Goal: Information Seeking & Learning: Learn about a topic

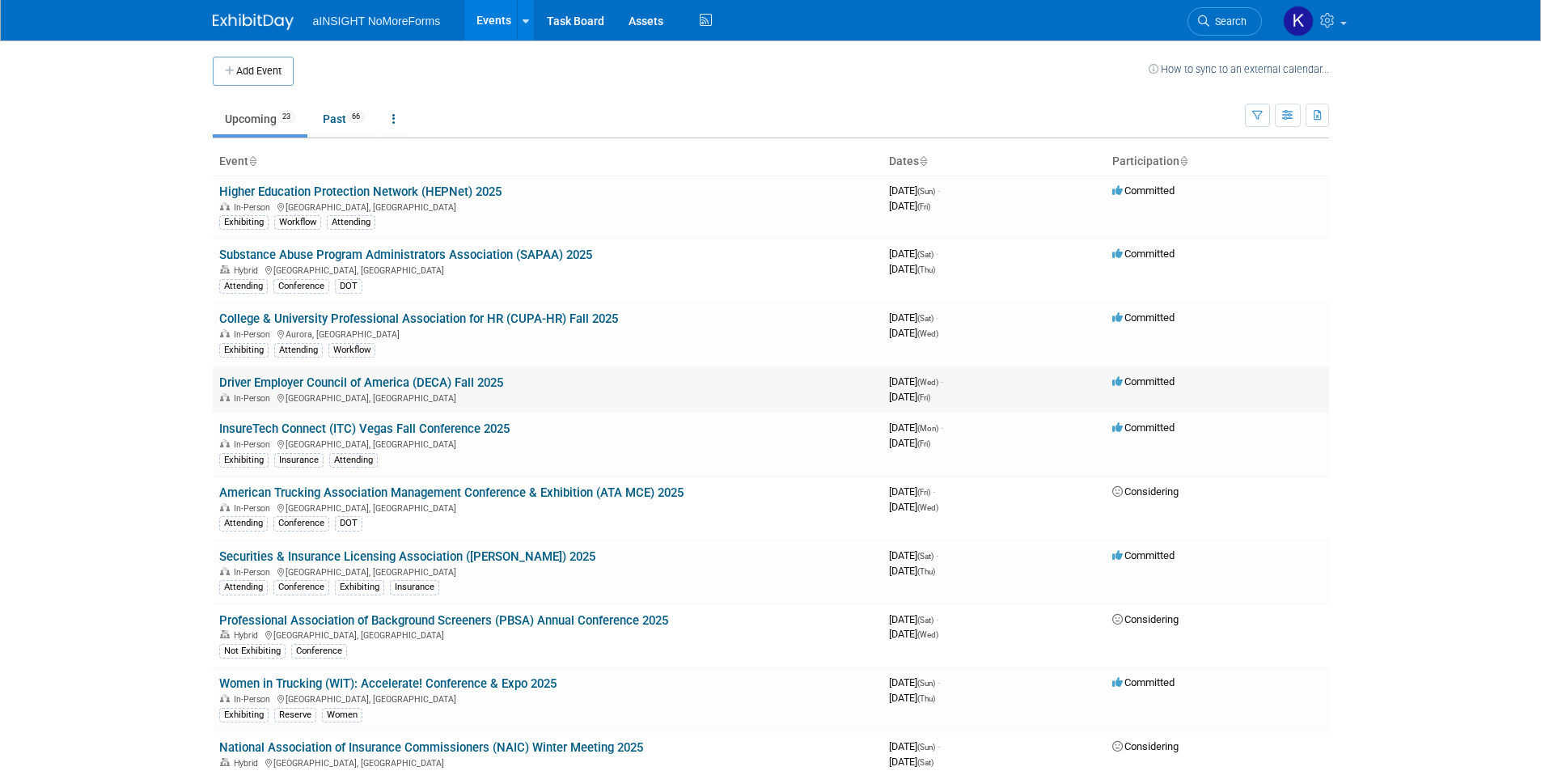
click at [400, 380] on link "Driver Employer Council of America (DECA) Fall 2025" at bounding box center [361, 382] width 284 height 15
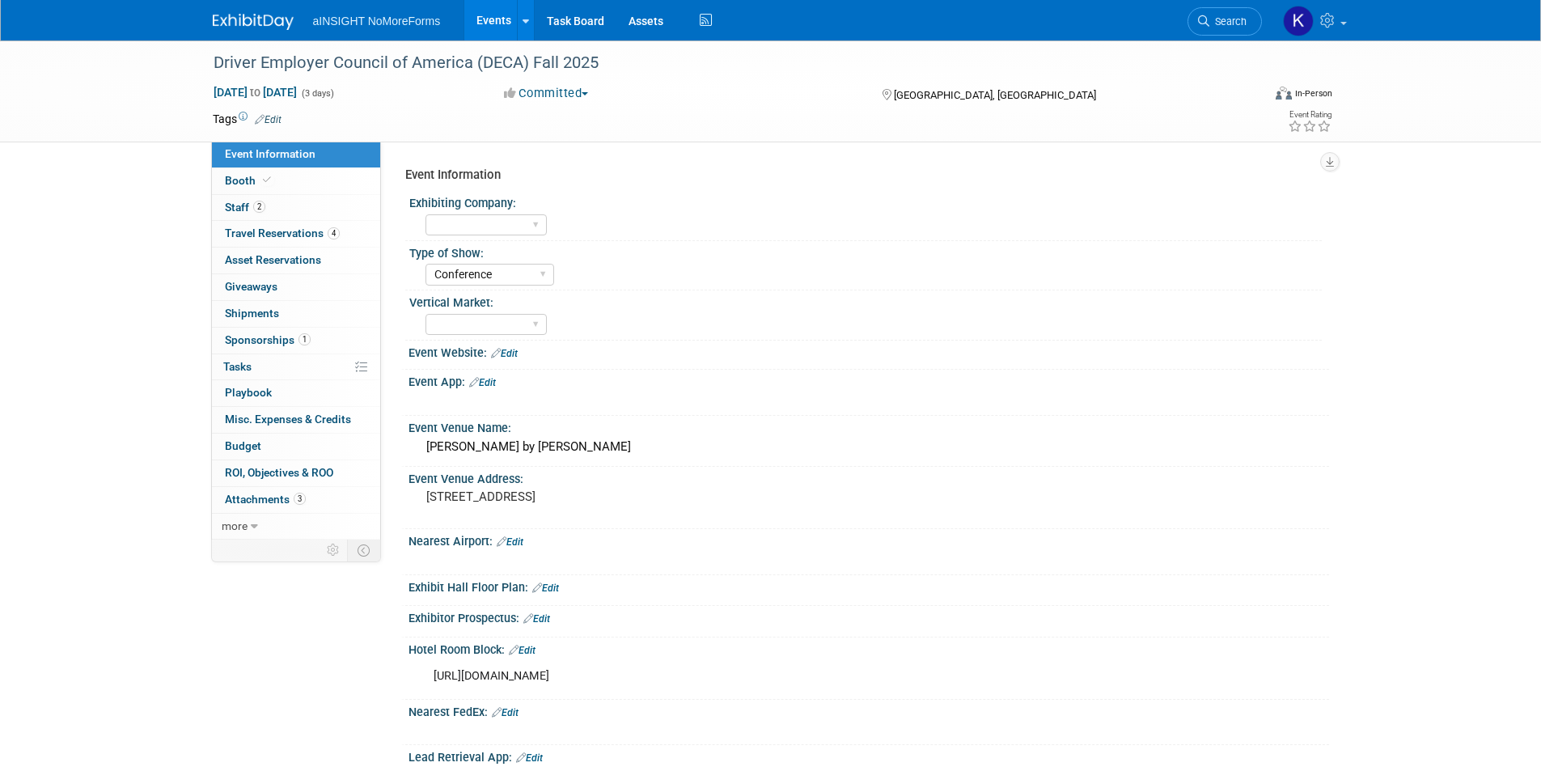
select select "Conference"
click at [273, 494] on span "Attachments 3" at bounding box center [265, 499] width 81 height 13
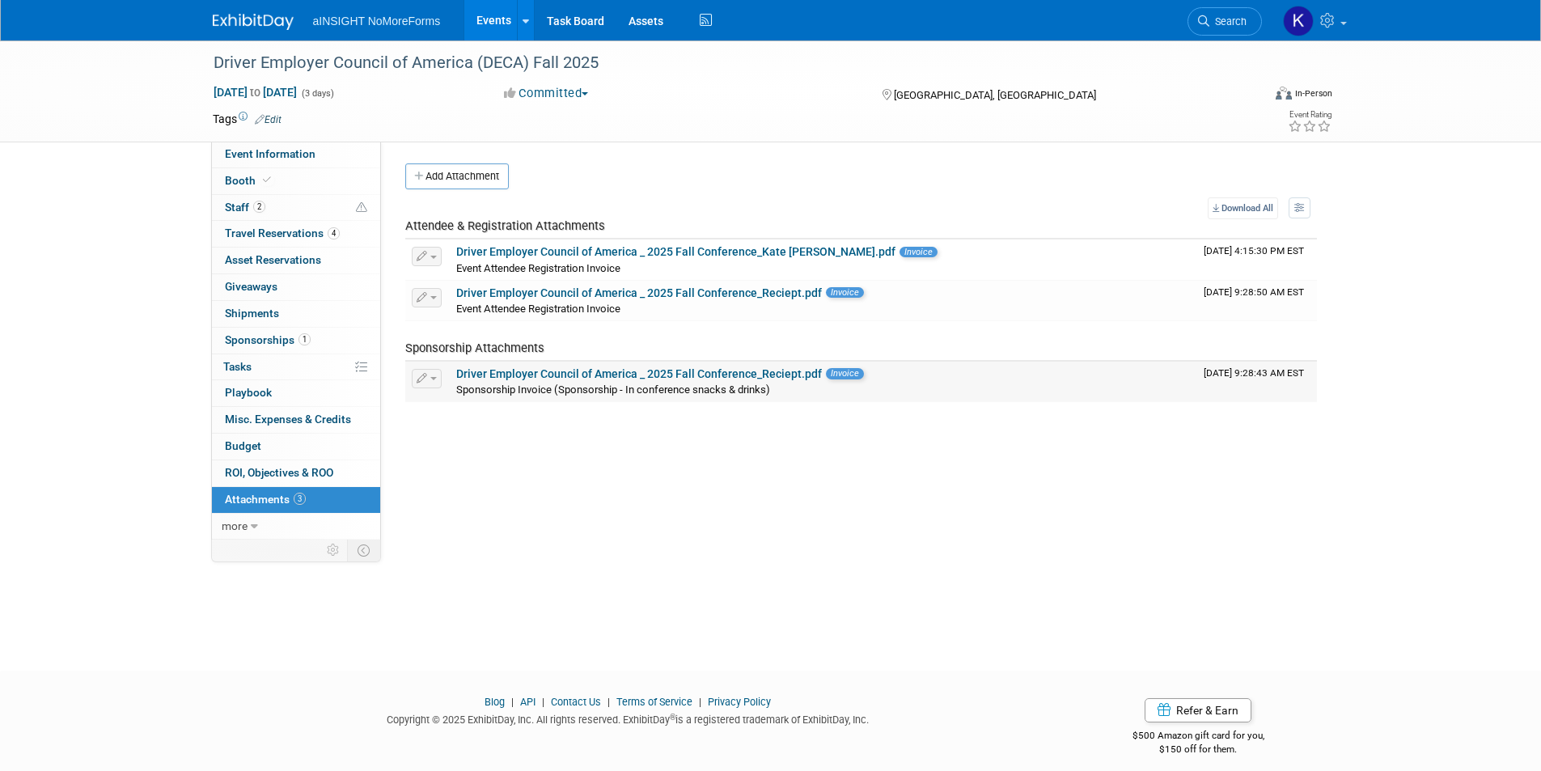
click at [591, 379] on link "Driver Employer Council of America _ 2025 Fall Conference_Reciept.pdf" at bounding box center [639, 373] width 366 height 13
click at [262, 526] on link "more" at bounding box center [296, 527] width 168 height 26
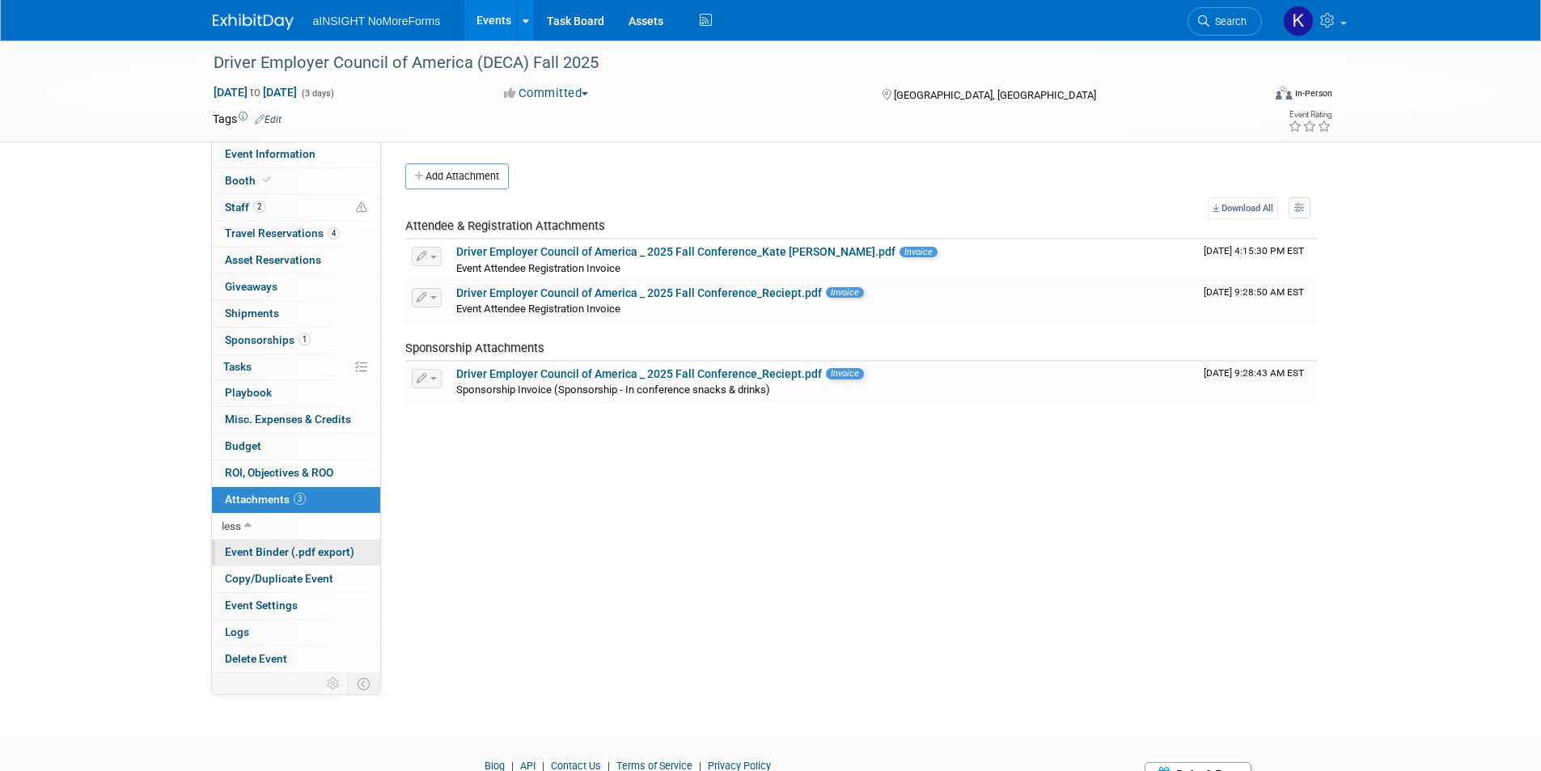
click at [282, 543] on link "Event Binder (.pdf export)" at bounding box center [296, 553] width 168 height 26
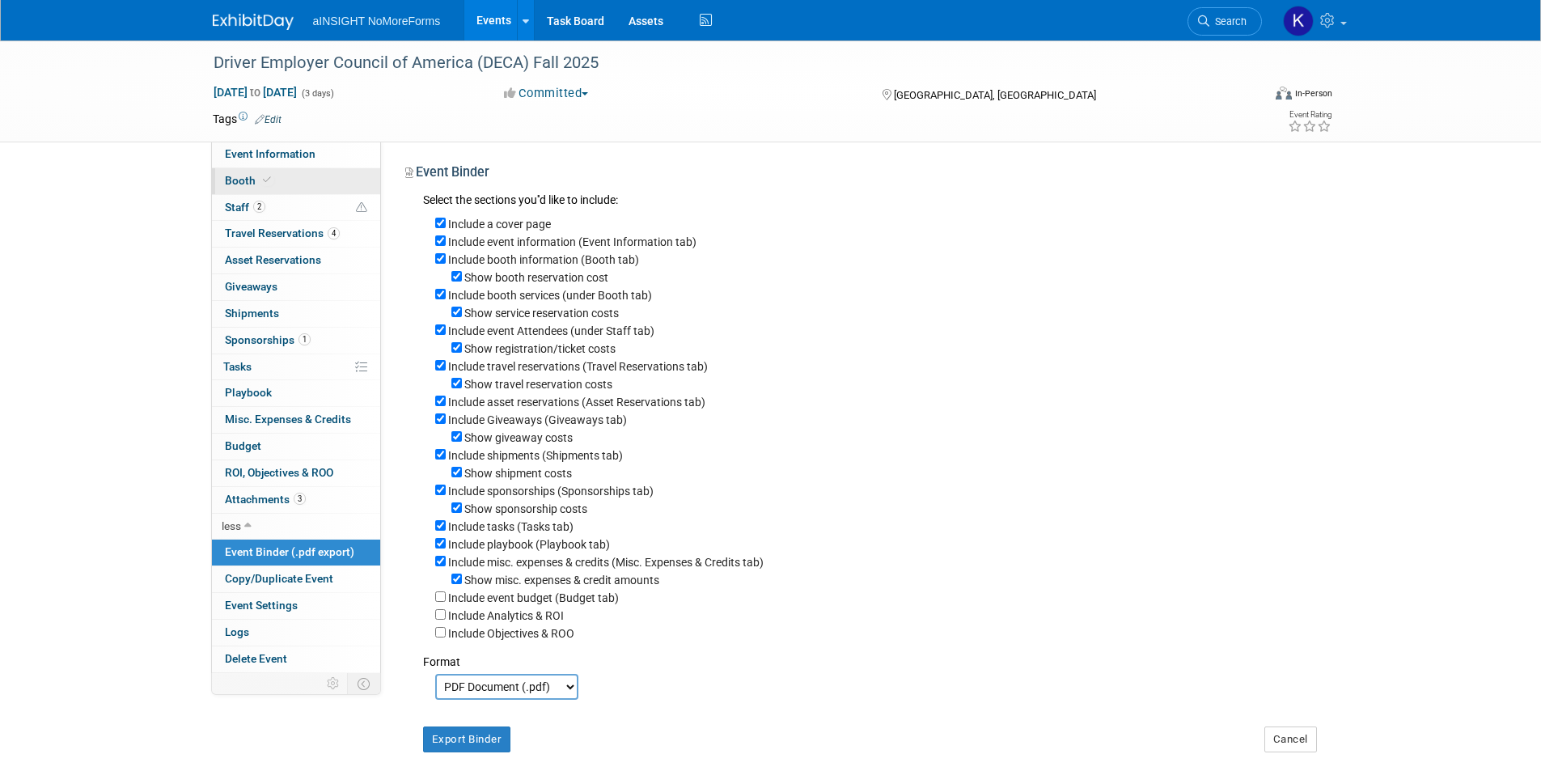
click at [266, 187] on link "Booth" at bounding box center [296, 181] width 168 height 26
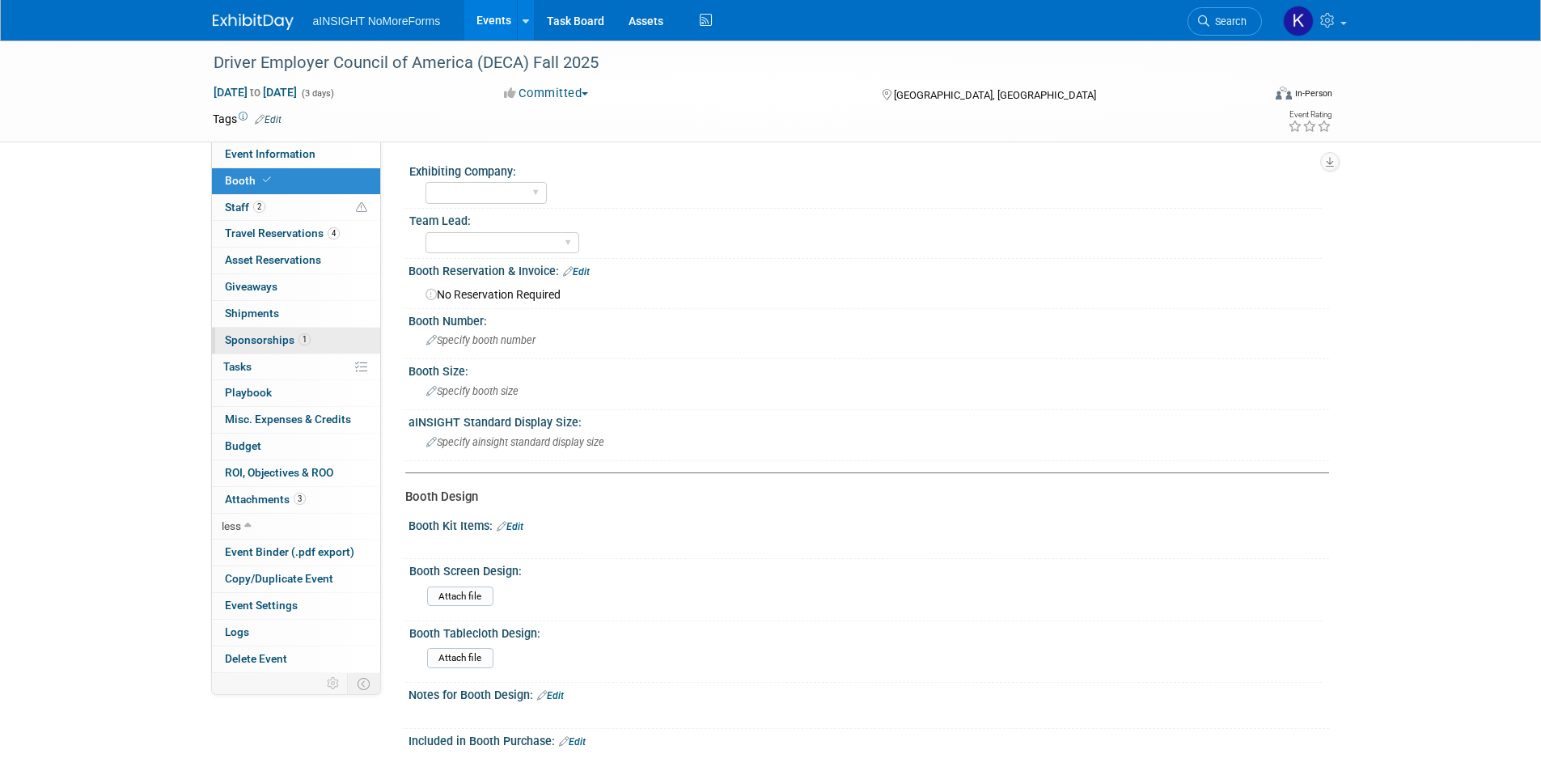
click at [276, 336] on span "Sponsorships 1" at bounding box center [268, 339] width 86 height 13
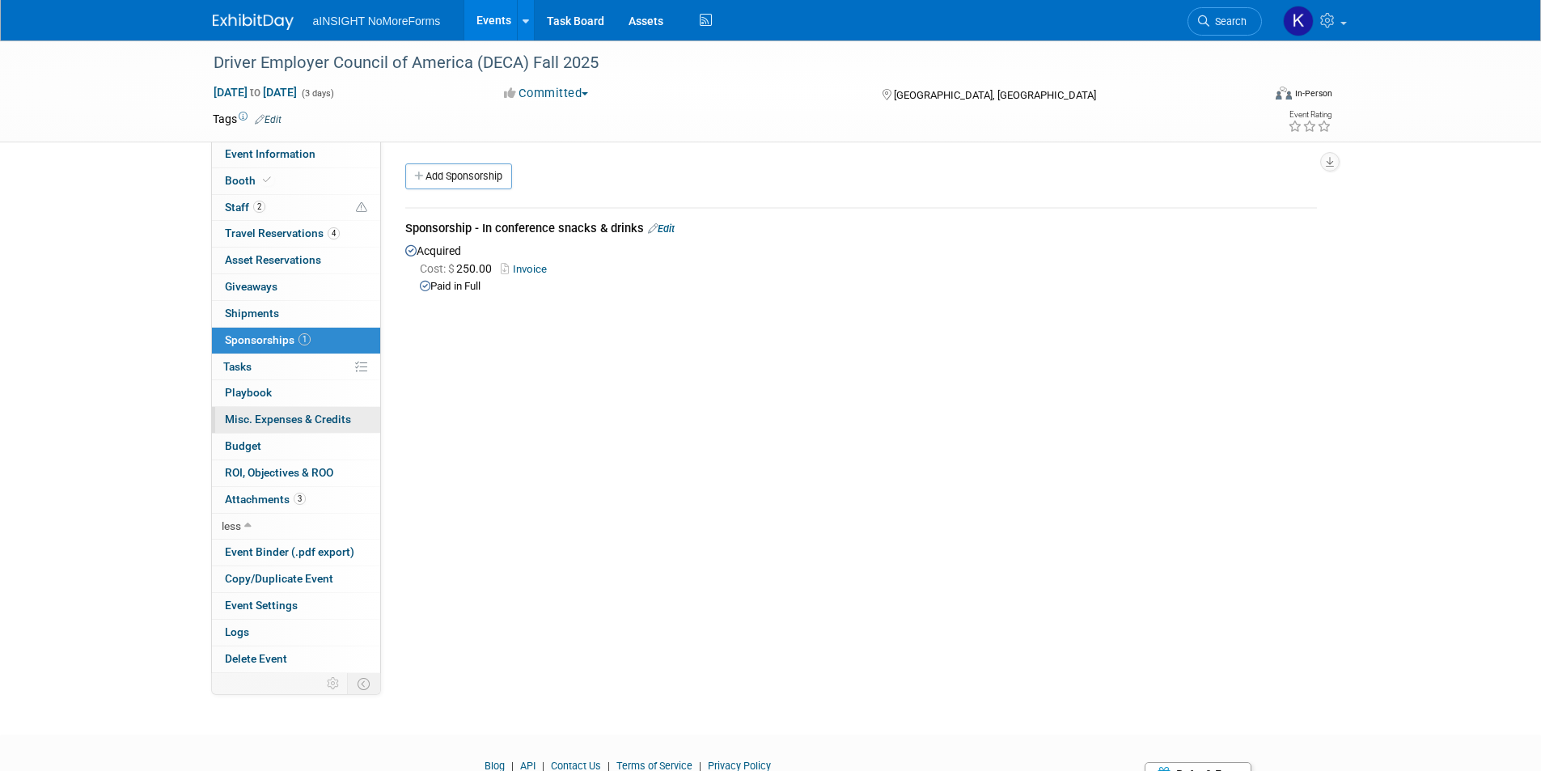
click at [298, 423] on span "Misc. Expenses & Credits 0" at bounding box center [288, 419] width 126 height 13
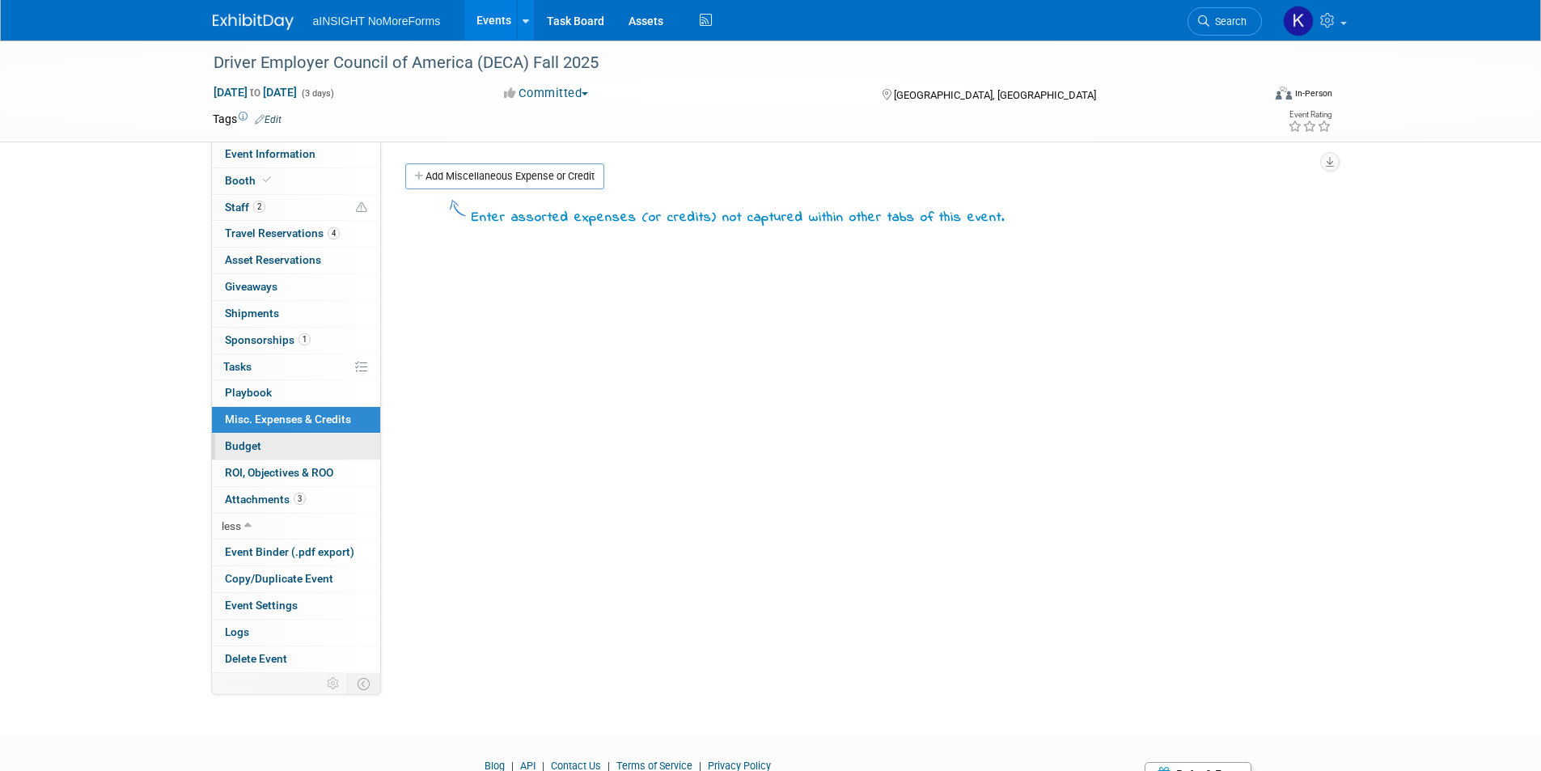
click at [297, 435] on link "Budget" at bounding box center [296, 447] width 168 height 26
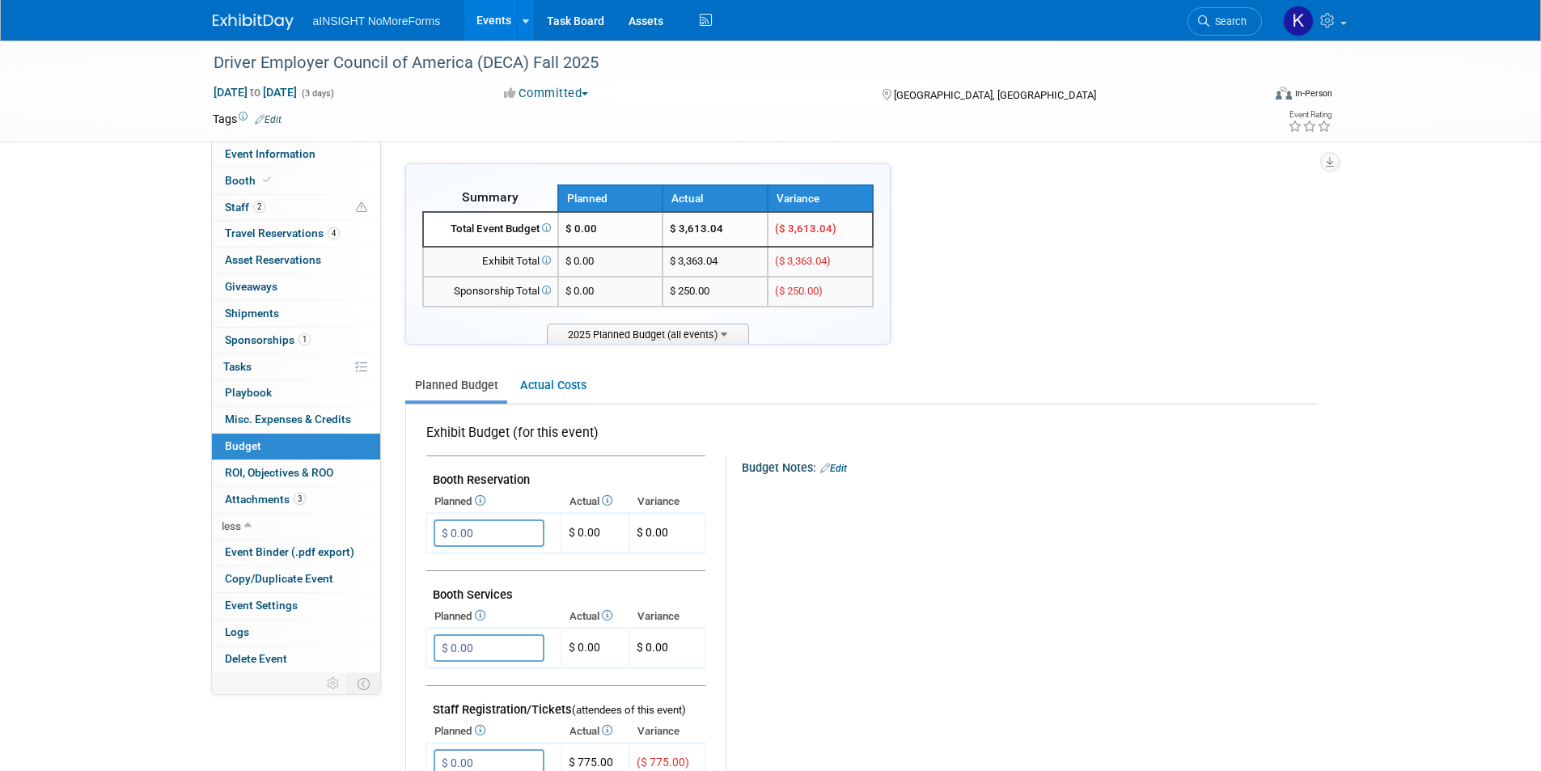
click at [296, 450] on link "Budget" at bounding box center [296, 447] width 168 height 26
click at [297, 461] on link "0 ROI, Objectives & ROO 0" at bounding box center [296, 473] width 168 height 26
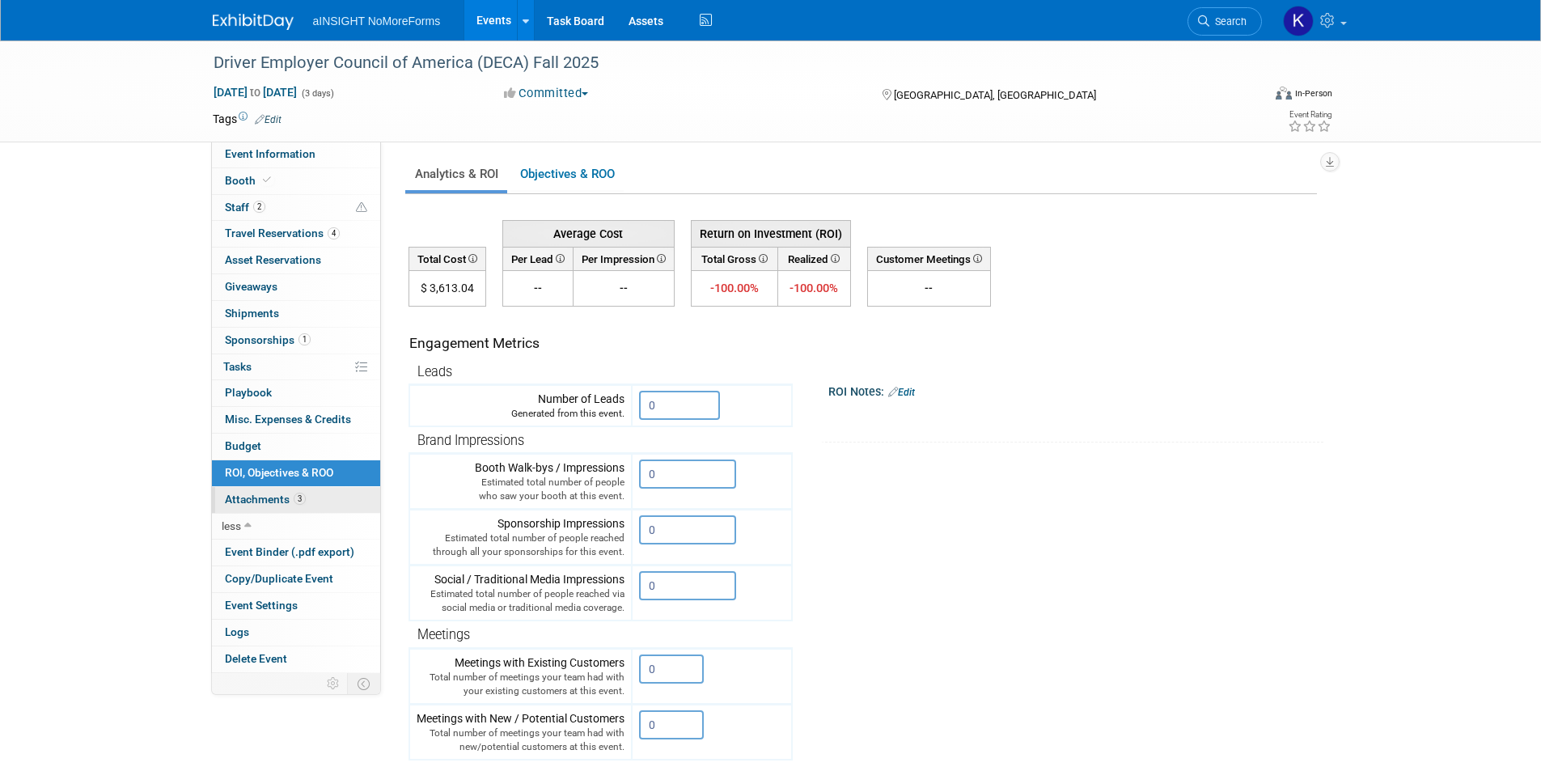
click at [282, 498] on span "Attachments 3" at bounding box center [265, 499] width 81 height 13
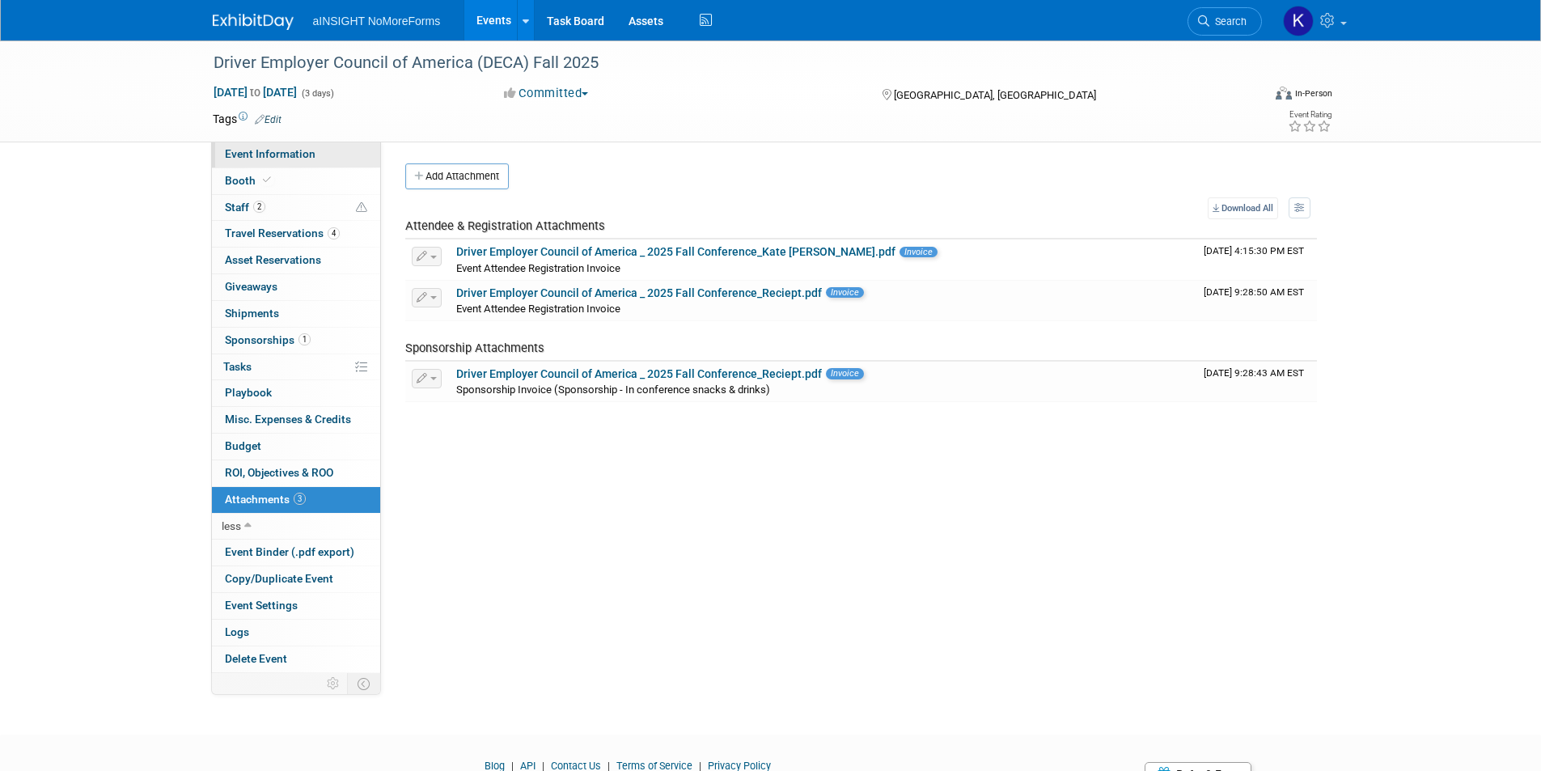
click at [303, 147] on span "Event Information" at bounding box center [270, 153] width 91 height 13
select select "Conference"
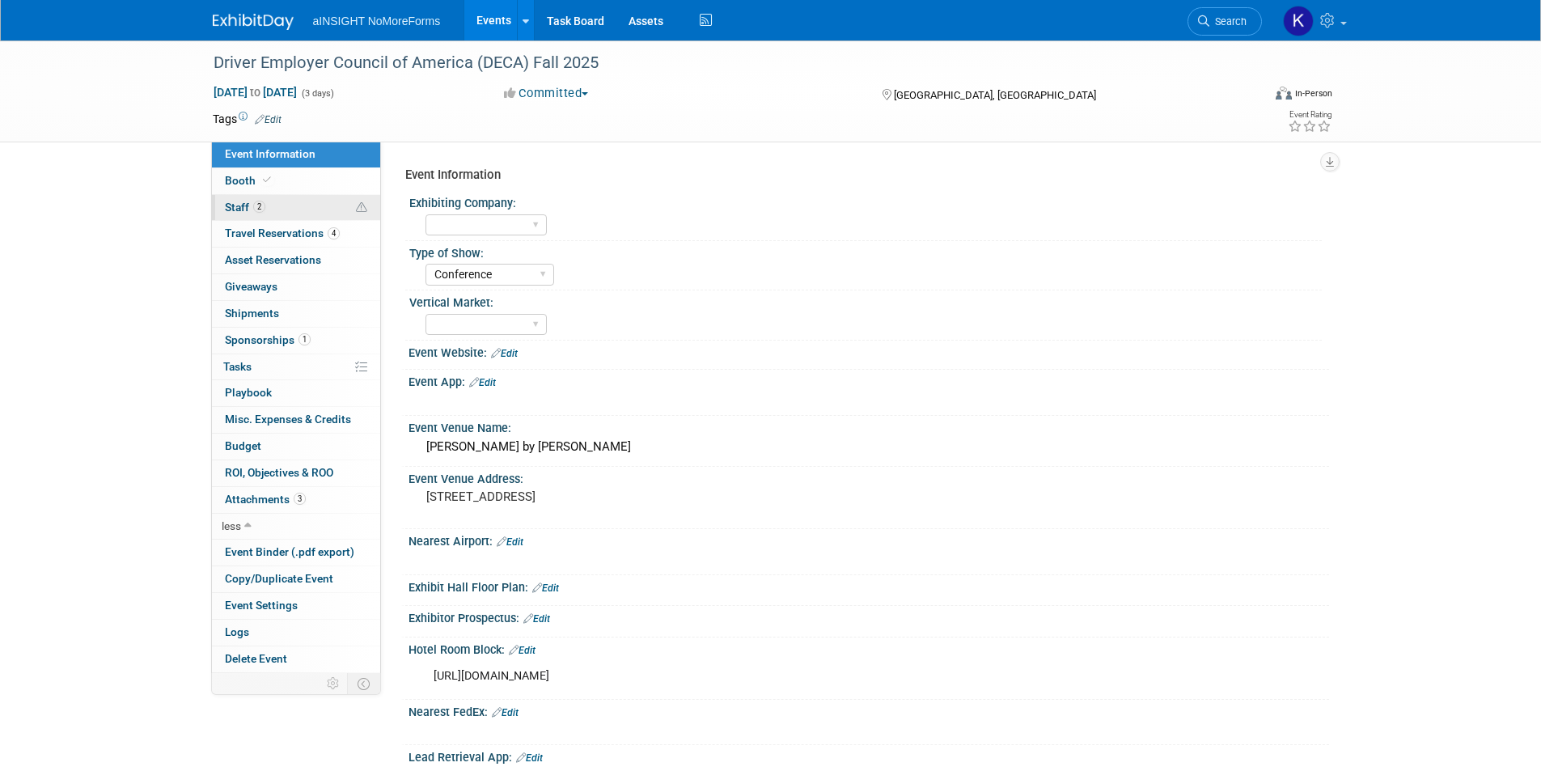
click at [241, 220] on link "2 Staff 2" at bounding box center [296, 208] width 168 height 26
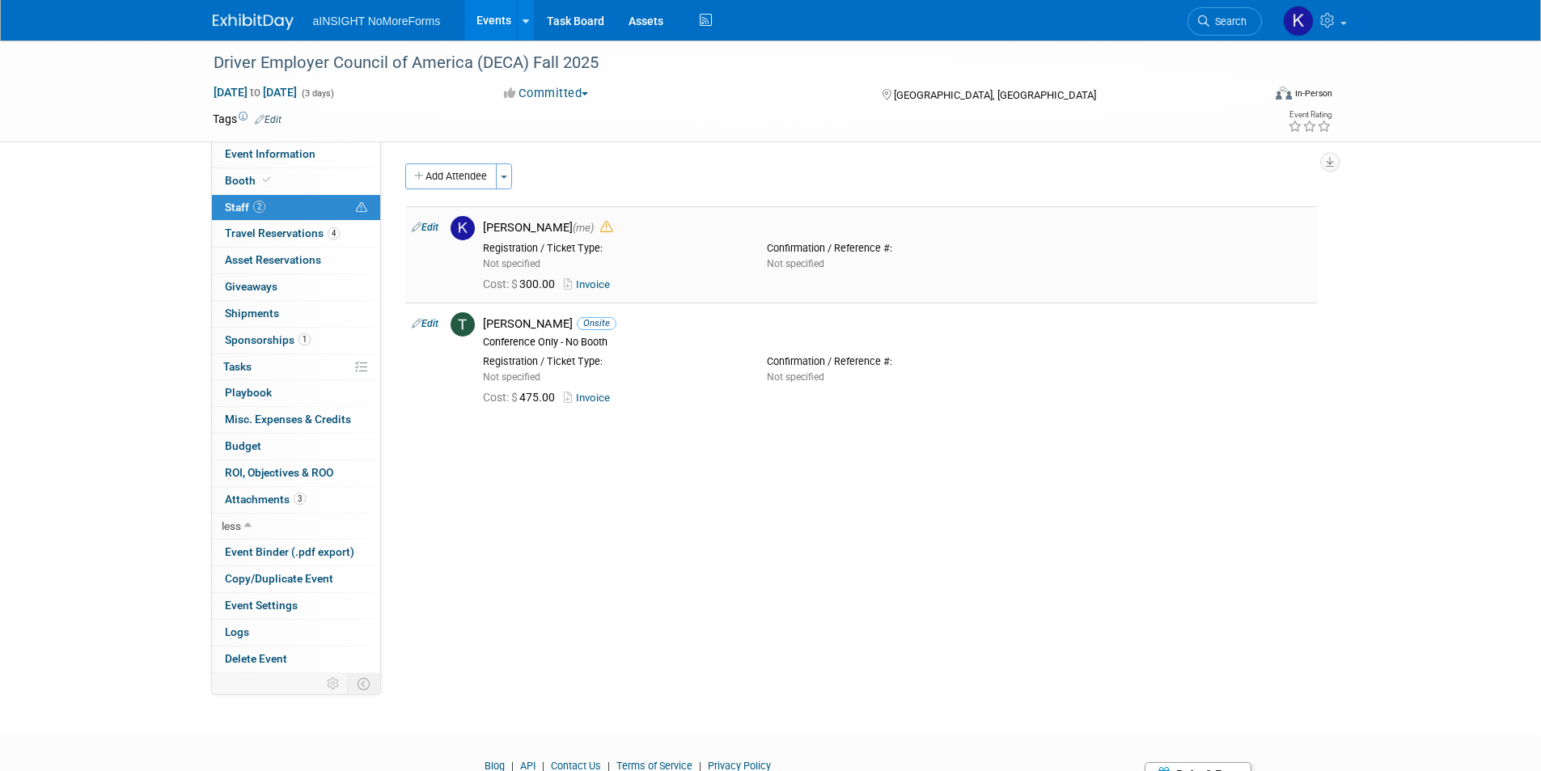
click at [530, 248] on div "Registration / Ticket Type:" at bounding box center [613, 248] width 260 height 13
click at [813, 255] on div "Confirmation / Reference #: Not specified" at bounding box center [897, 253] width 284 height 36
click at [852, 254] on div "Confirmation / Reference #:" at bounding box center [897, 248] width 260 height 13
click at [264, 221] on link "4 Travel Reservations 4" at bounding box center [296, 234] width 168 height 26
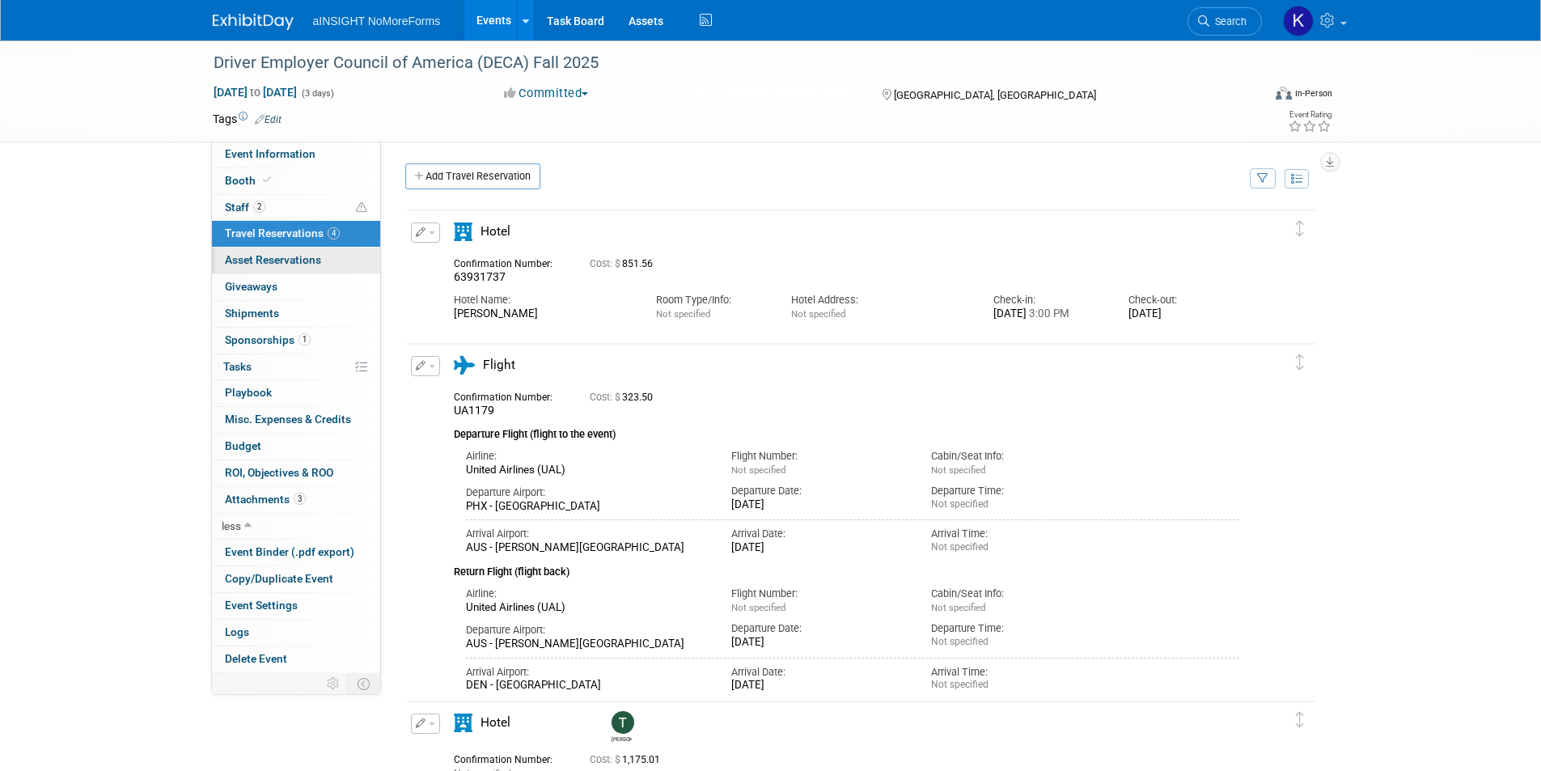
click at [261, 253] on span "Asset Reservations 0" at bounding box center [273, 259] width 96 height 13
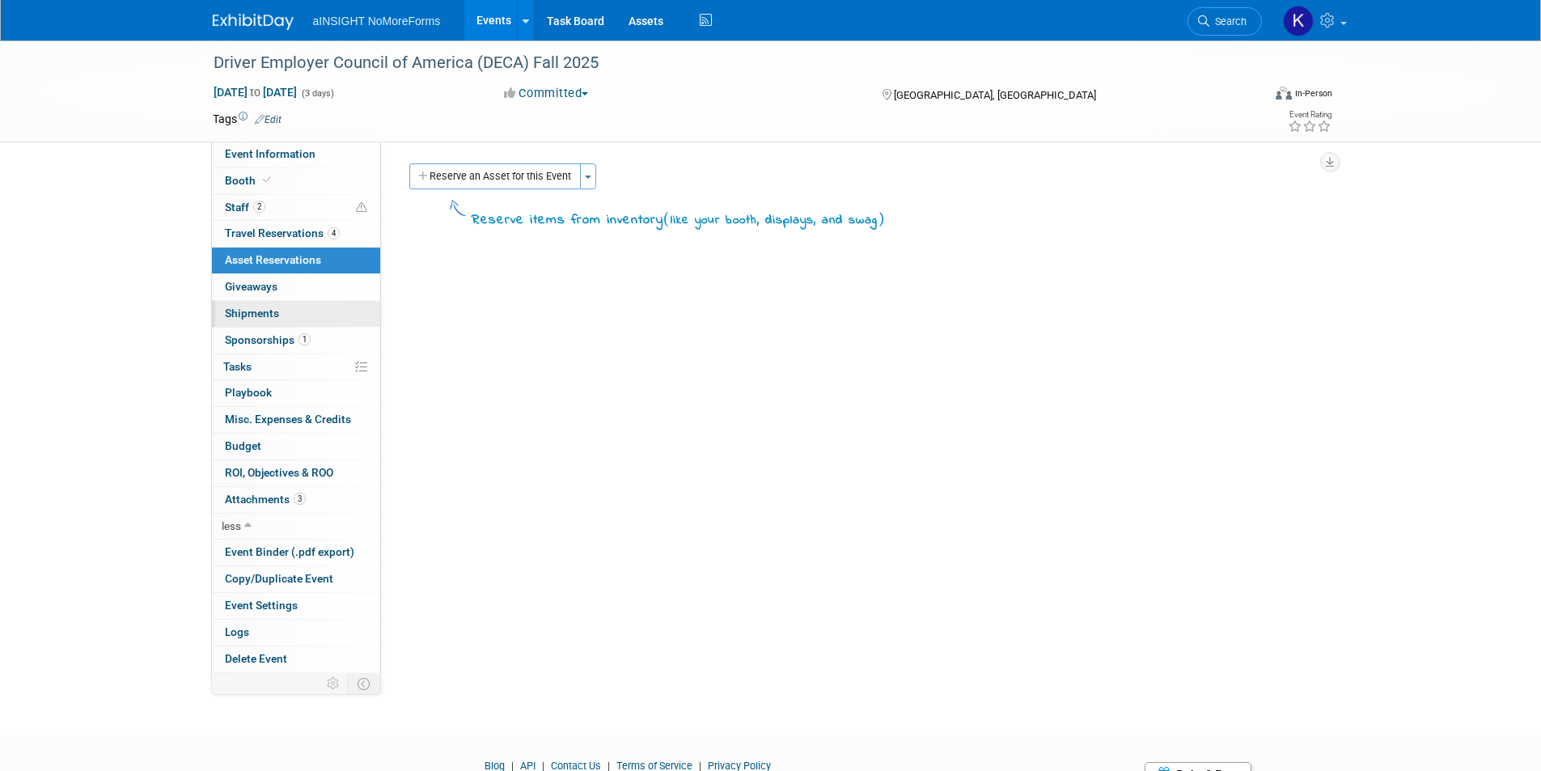
click at [264, 315] on span "Shipments 0" at bounding box center [252, 313] width 54 height 13
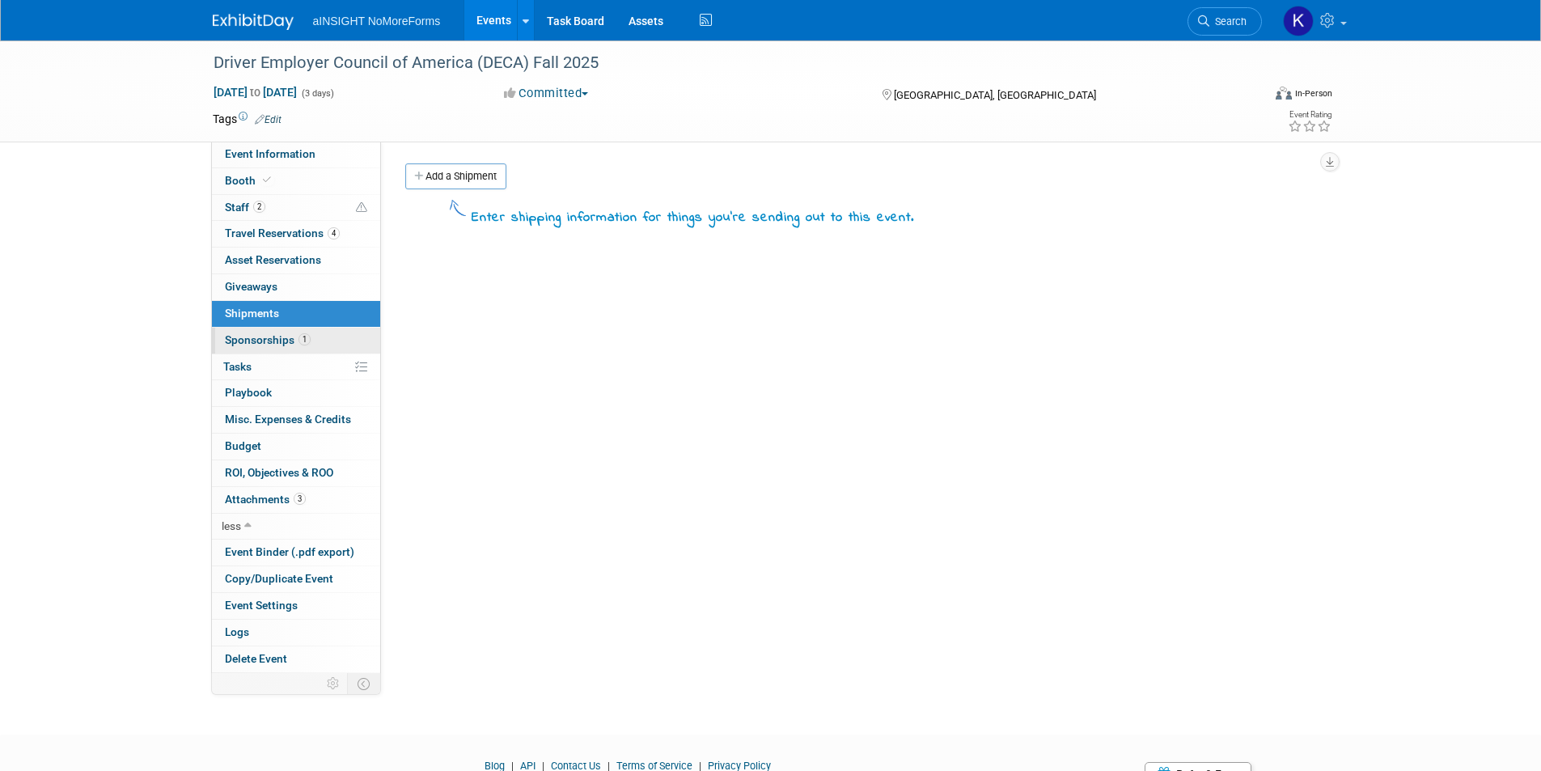
click at [285, 345] on span "Sponsorships 1" at bounding box center [268, 339] width 86 height 13
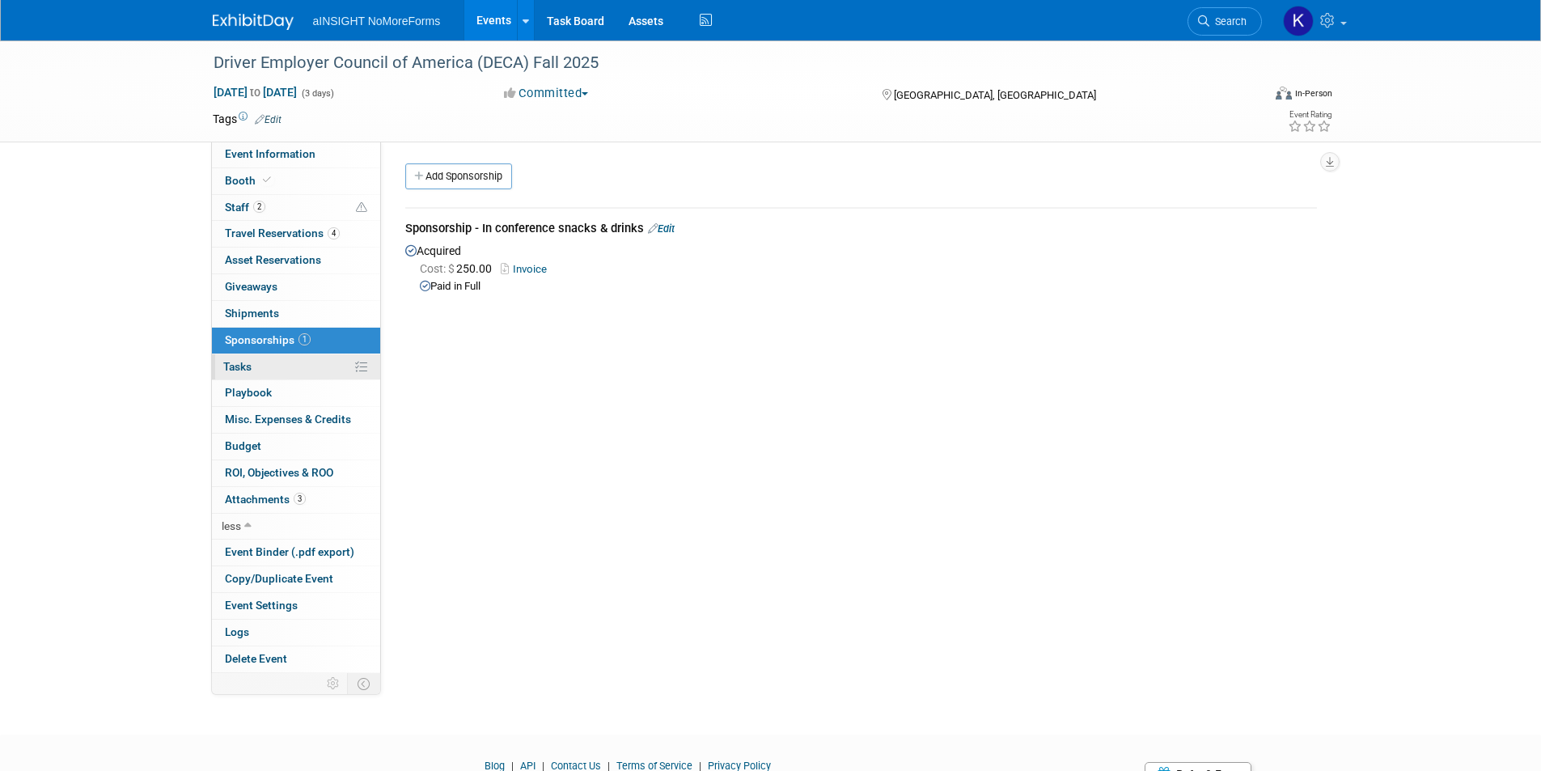
click at [282, 374] on link "0% Tasks 0%" at bounding box center [296, 367] width 168 height 26
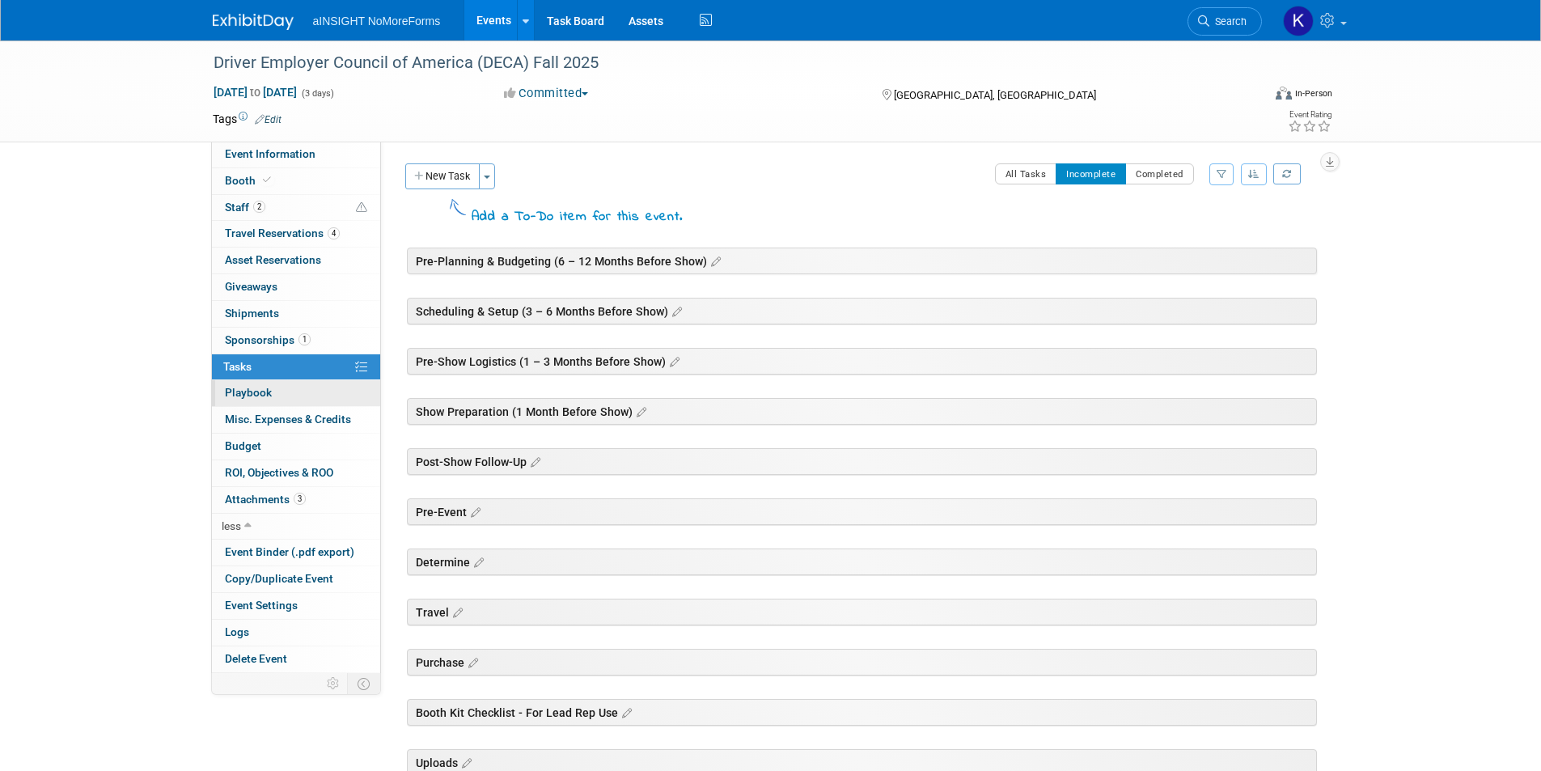
click at [283, 391] on link "0 Playbook 0" at bounding box center [296, 393] width 168 height 26
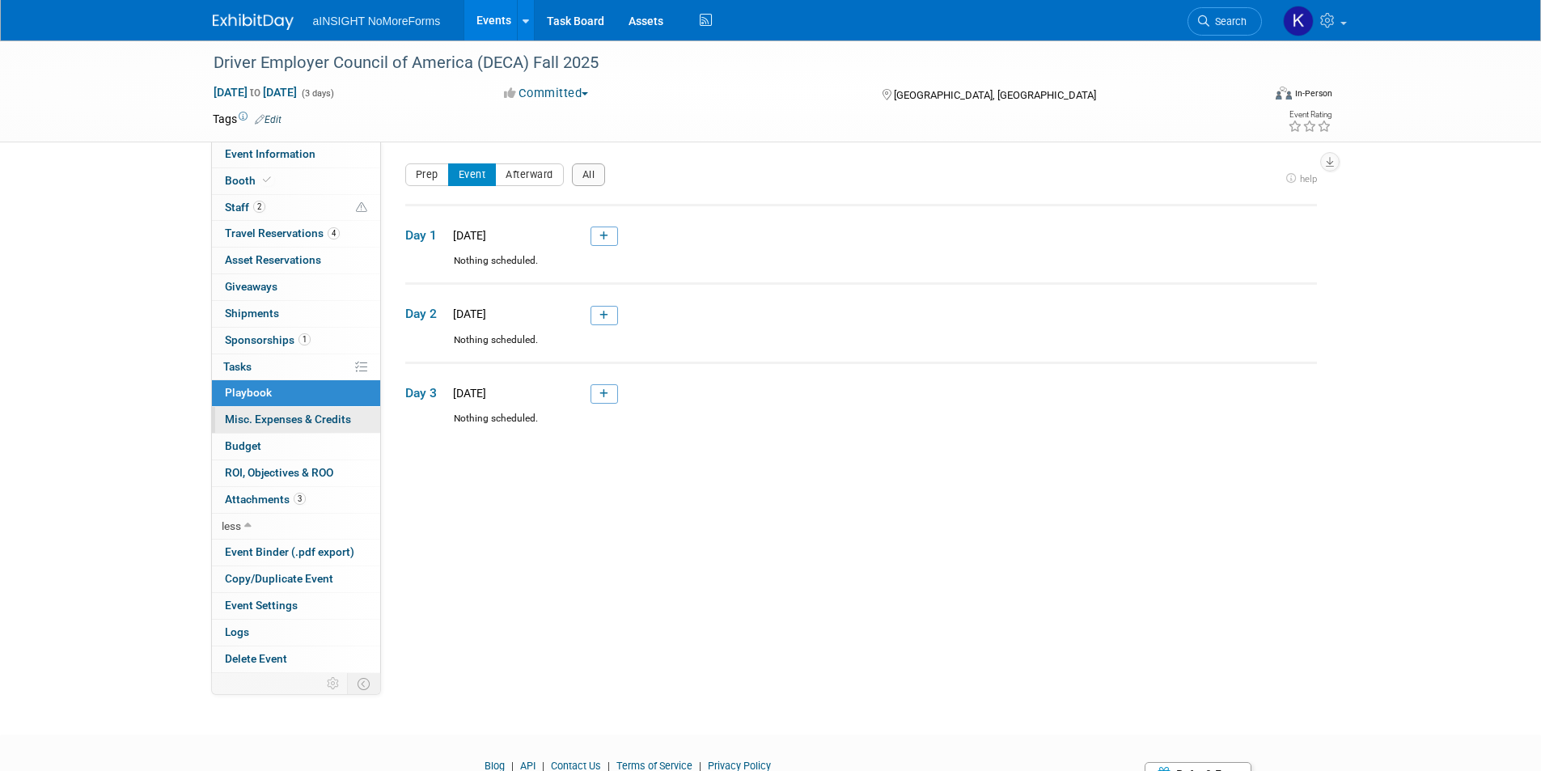
click at [294, 416] on span "Misc. Expenses & Credits 0" at bounding box center [288, 419] width 126 height 13
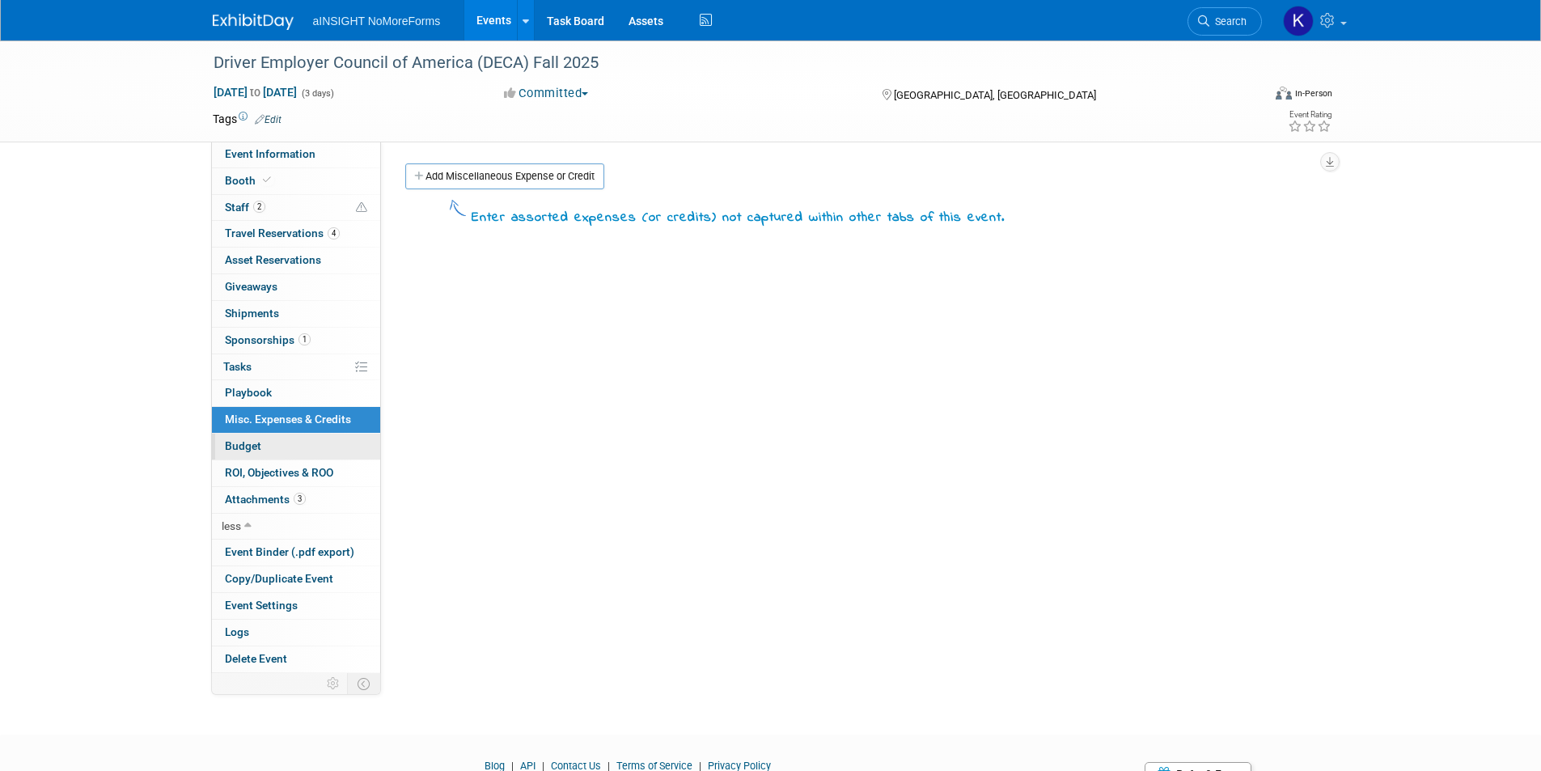
click at [293, 435] on link "Budget" at bounding box center [296, 447] width 168 height 26
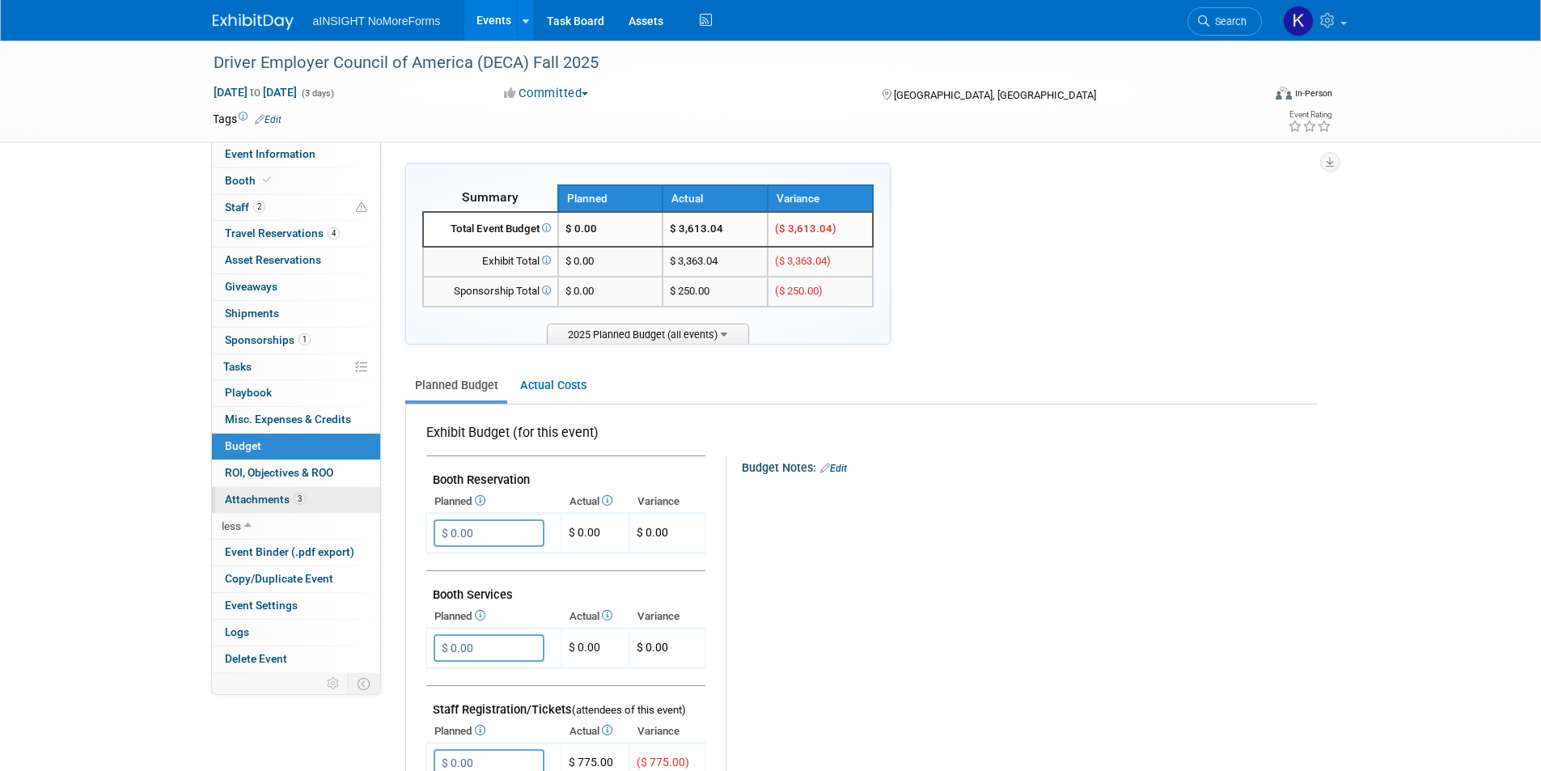
click at [290, 489] on link "3 Attachments 3" at bounding box center [296, 500] width 168 height 26
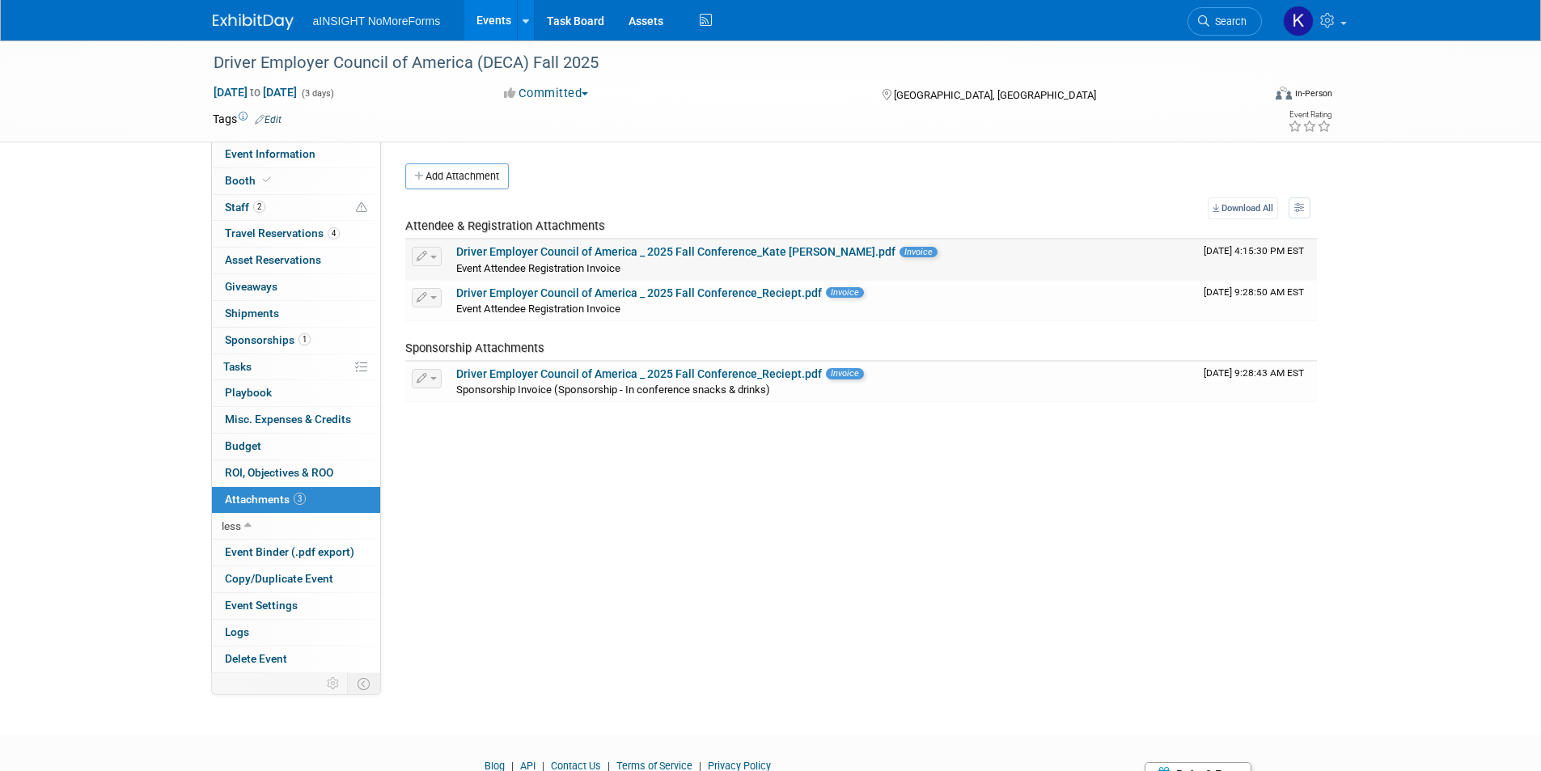
click at [568, 252] on link "Driver Employer Council of America _ 2025 Fall Conference_Kate Silvas.pdf" at bounding box center [675, 251] width 439 height 13
click at [1016, 304] on div "Event Attendee Registration Invoice" at bounding box center [823, 308] width 735 height 16
click at [669, 293] on link "Driver Employer Council of America _ 2025 Fall Conference_Reciept.pdf" at bounding box center [639, 292] width 366 height 13
